Goal: Navigation & Orientation: Find specific page/section

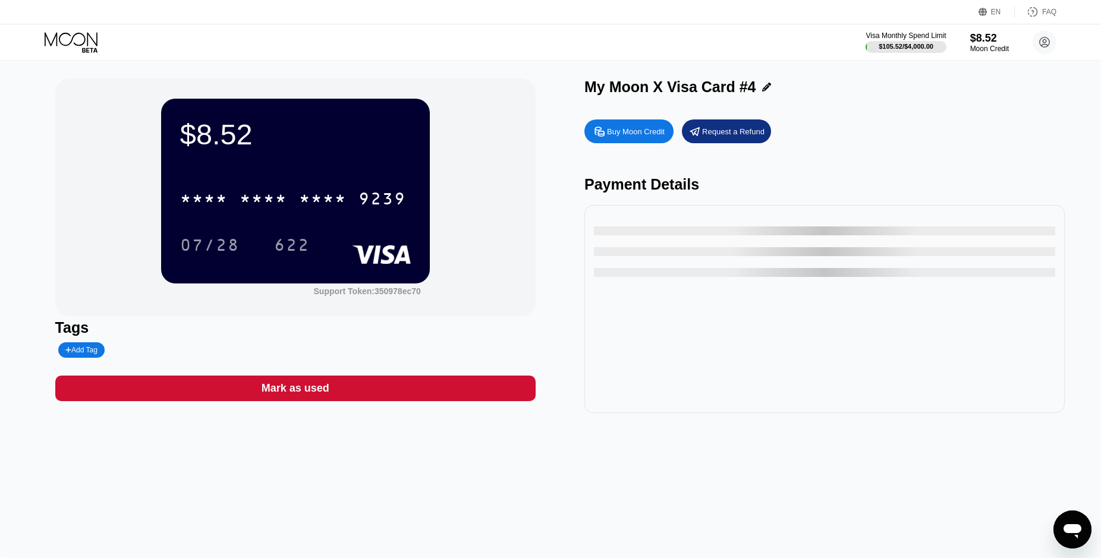
click at [73, 35] on icon at bounding box center [72, 42] width 55 height 21
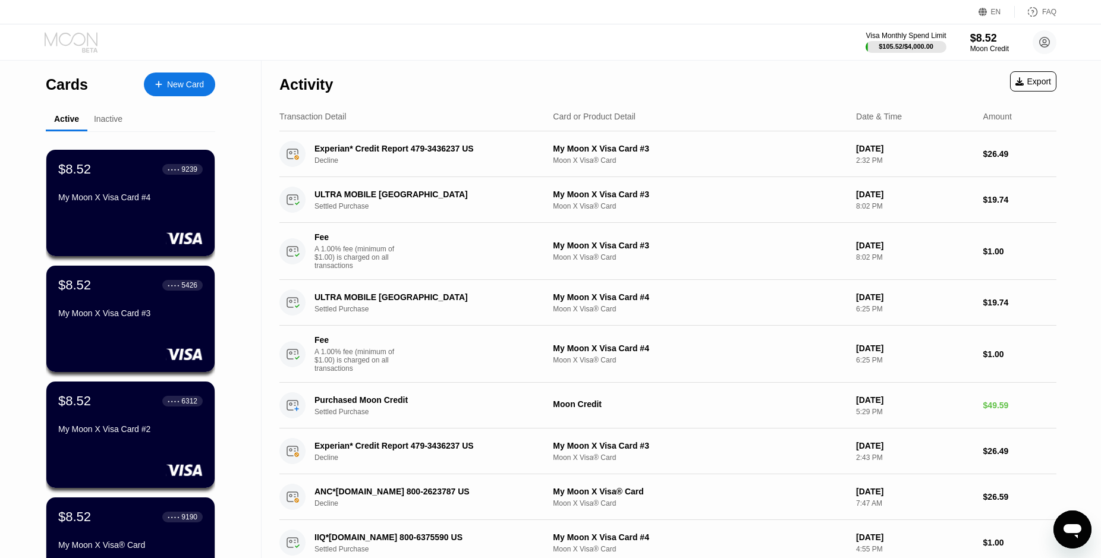
click at [74, 43] on icon at bounding box center [71, 39] width 53 height 14
